Goal: Task Accomplishment & Management: Manage account settings

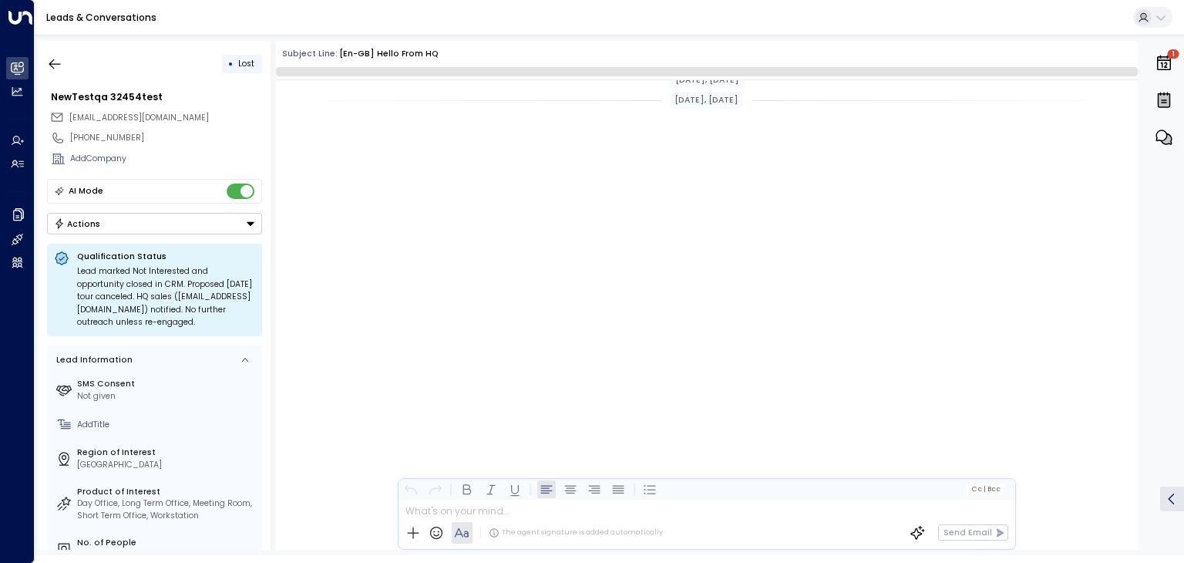
scroll to position [3190, 0]
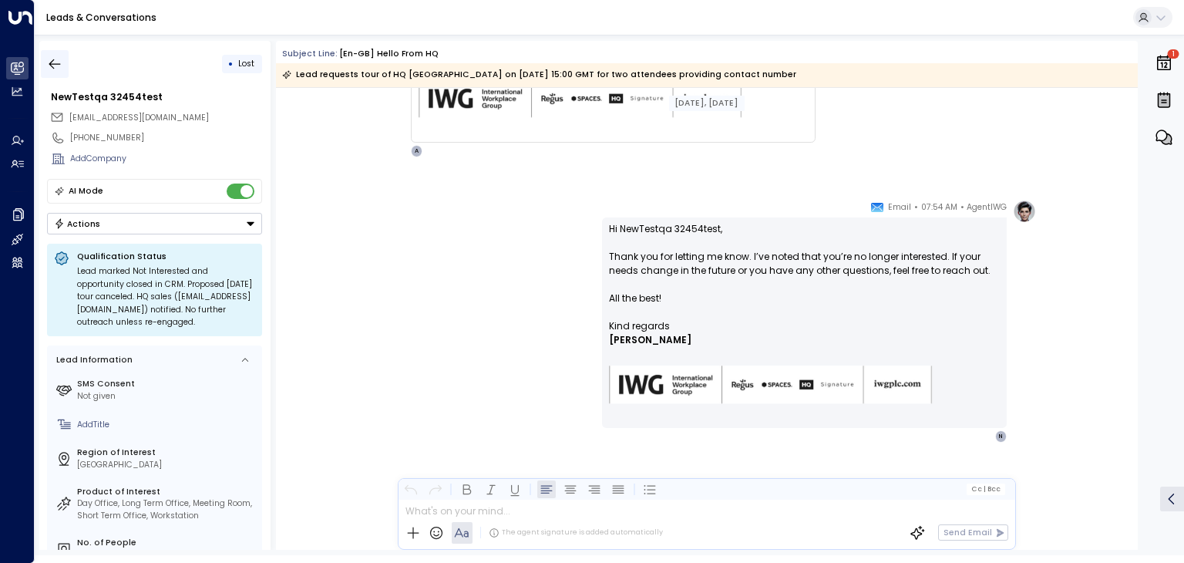
click at [51, 62] on icon "button" at bounding box center [54, 63] width 15 height 15
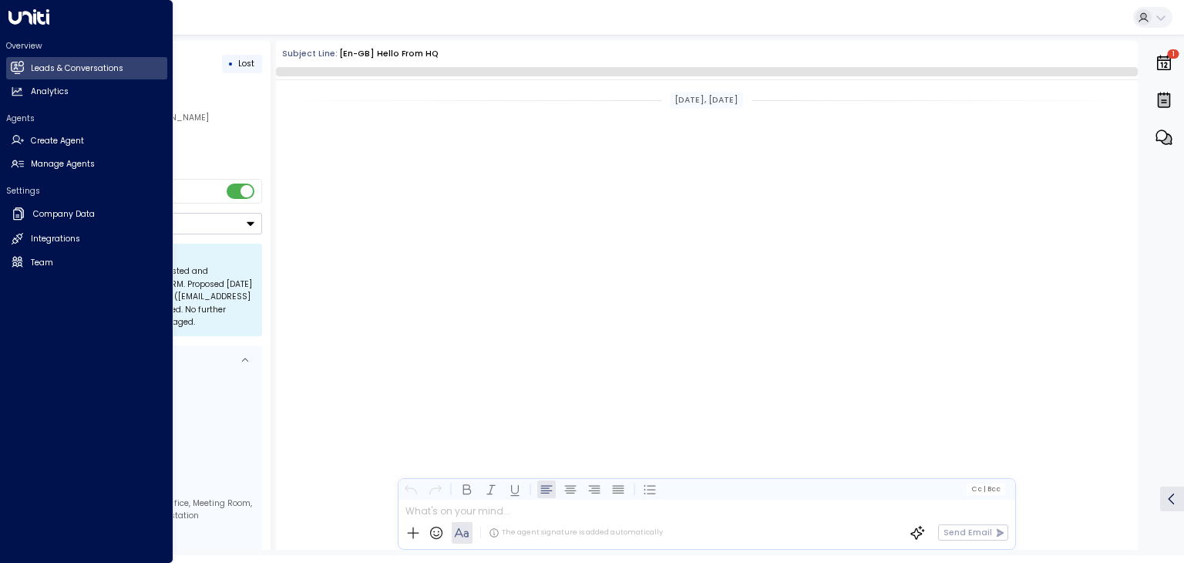
scroll to position [3031, 0]
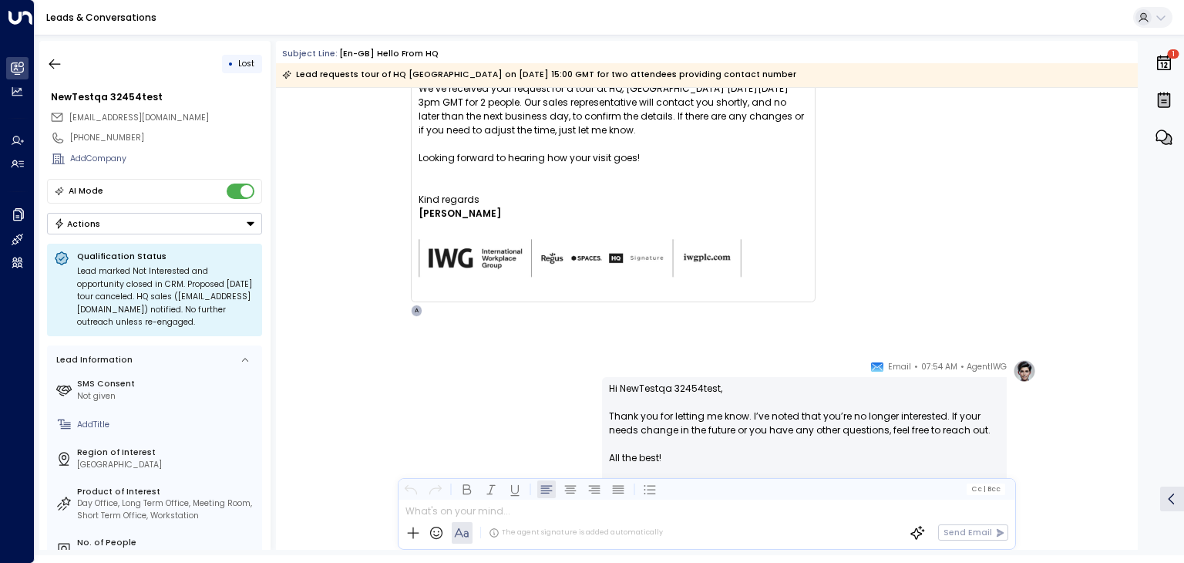
click at [203, 225] on button "Actions" at bounding box center [154, 224] width 215 height 22
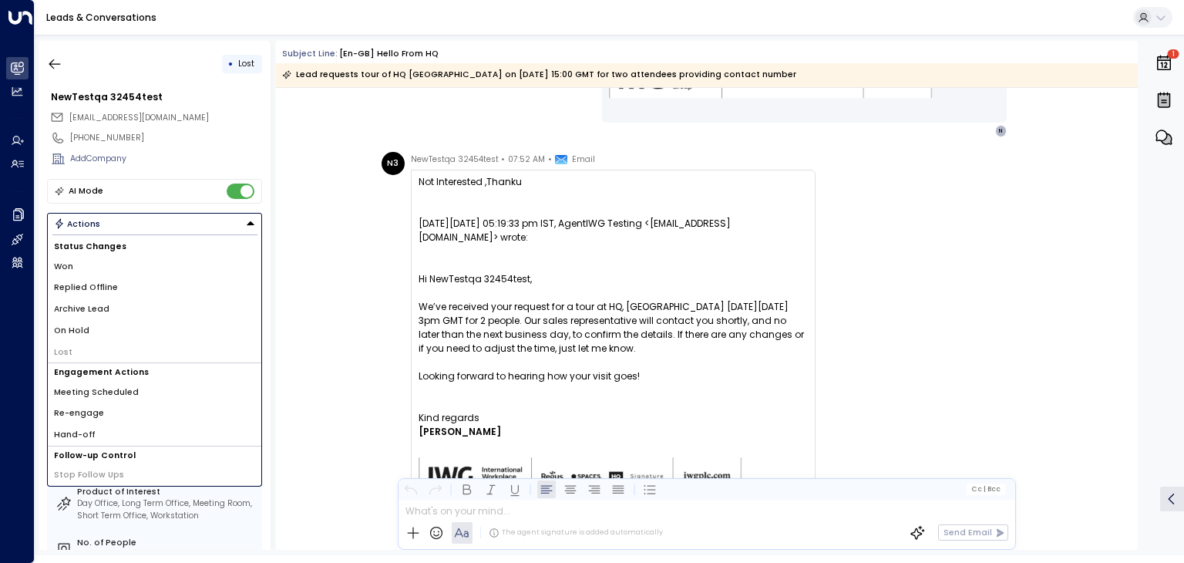
scroll to position [3722, 0]
click at [128, 303] on li "Archive Lead" at bounding box center [154, 309] width 213 height 22
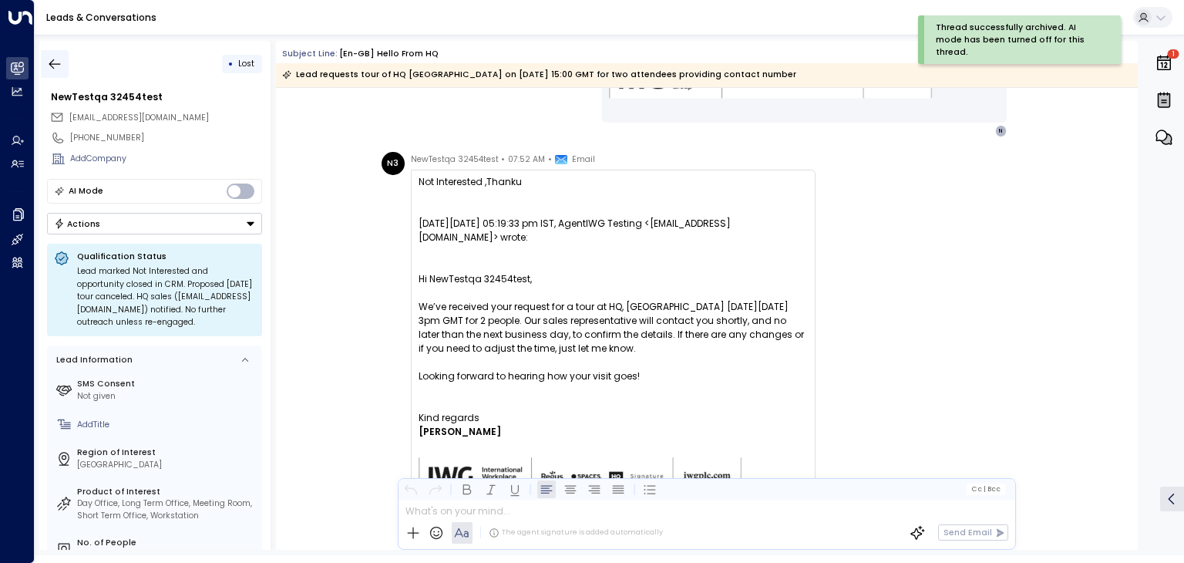
click at [59, 65] on icon "button" at bounding box center [54, 63] width 15 height 15
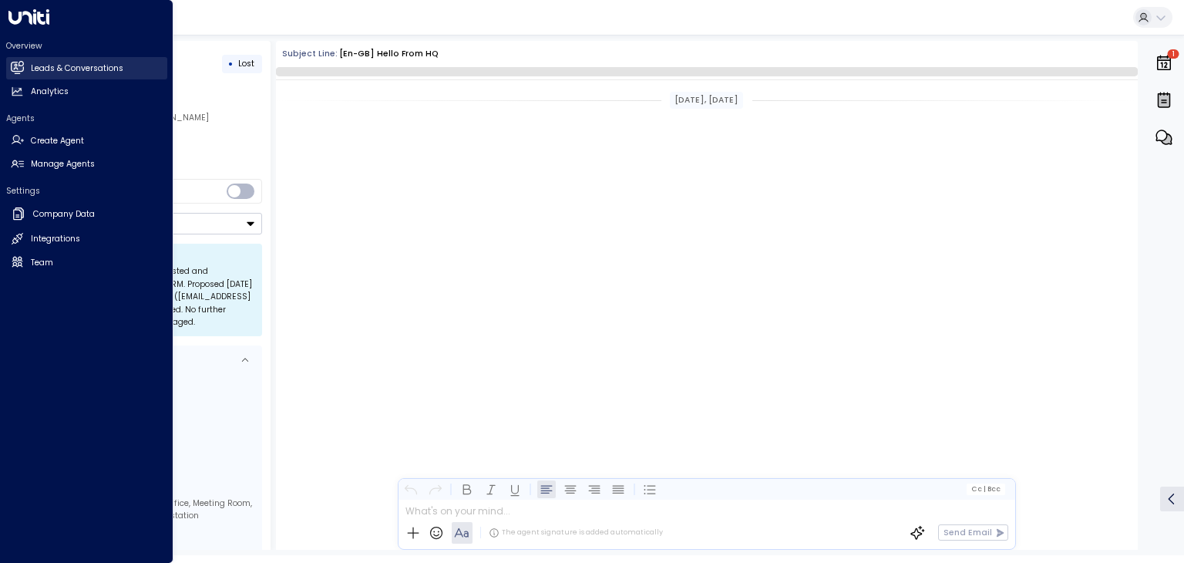
scroll to position [3031, 0]
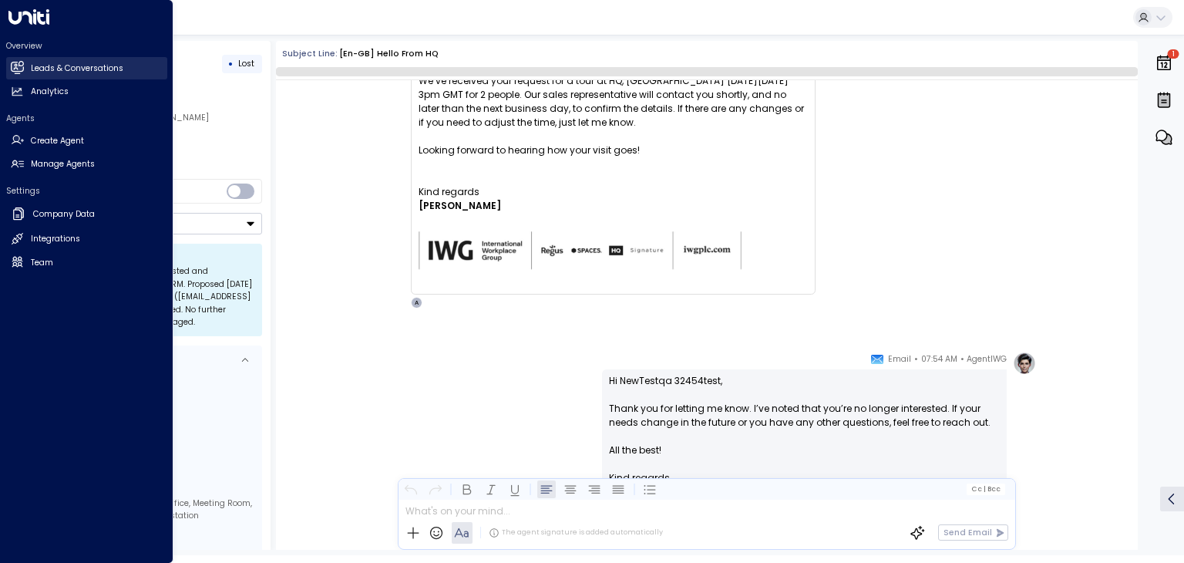
click at [14, 71] on icon at bounding box center [17, 66] width 12 height 9
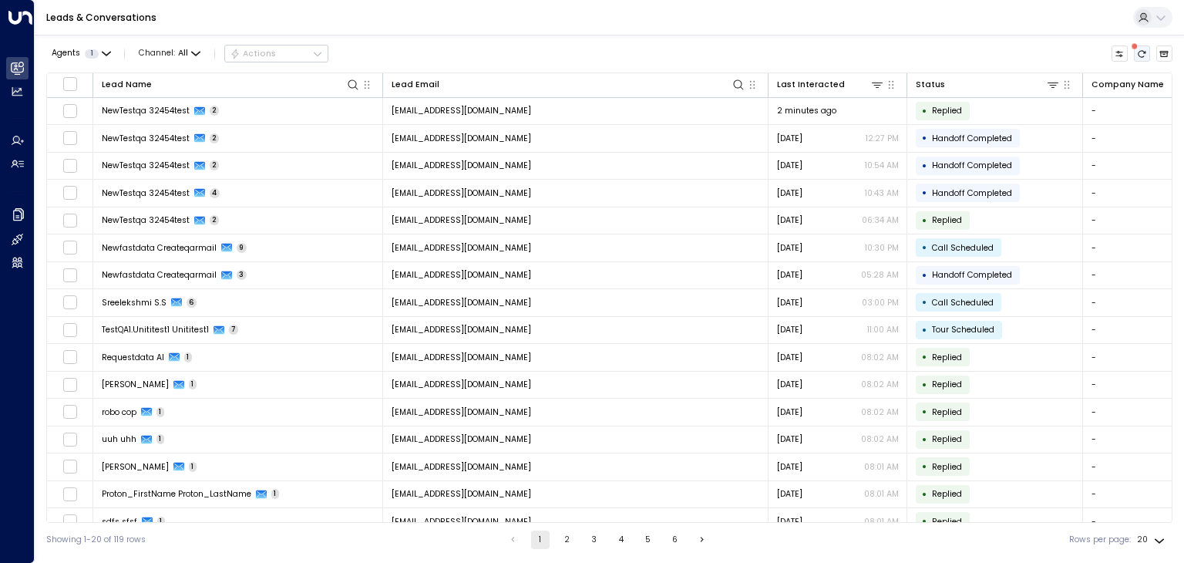
click at [1144, 53] on icon "There are new threads available. Refresh the grid to view the latest updates." at bounding box center [1141, 53] width 9 height 9
